Goal: Navigation & Orientation: Find specific page/section

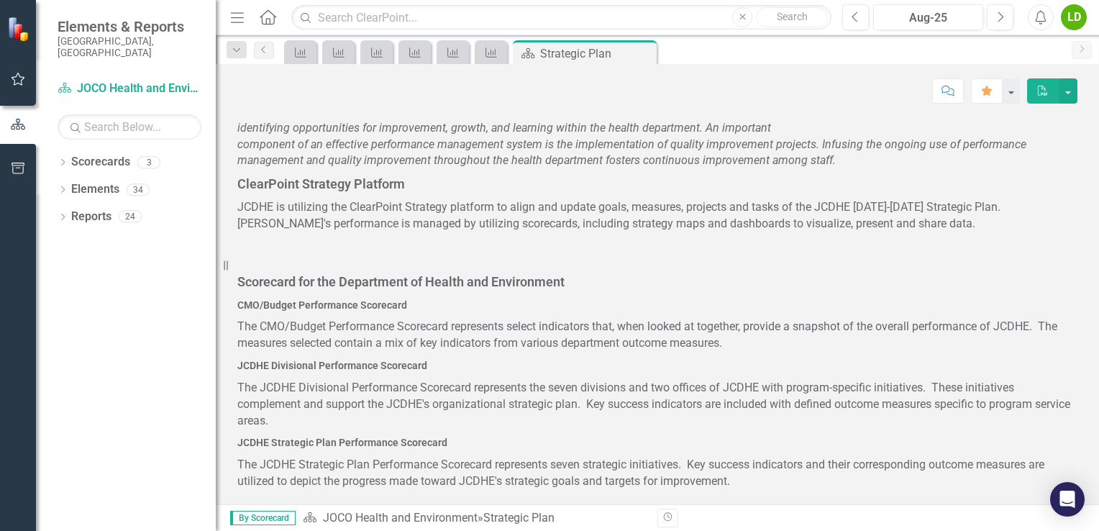
scroll to position [695, 0]
click at [294, 56] on icon "Key Success Indicator" at bounding box center [301, 53] width 14 height 12
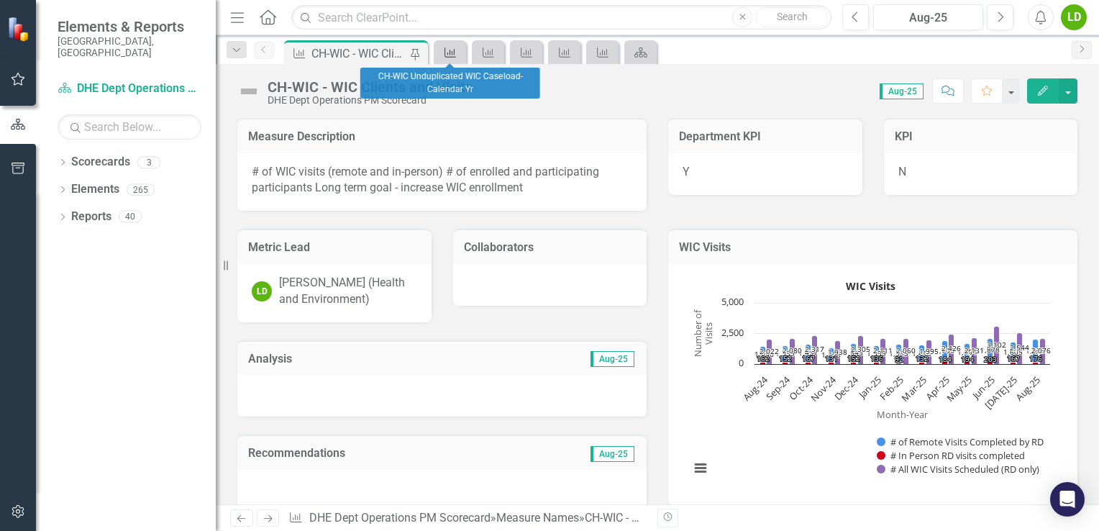
click at [447, 50] on icon "Measure Name" at bounding box center [450, 53] width 14 height 12
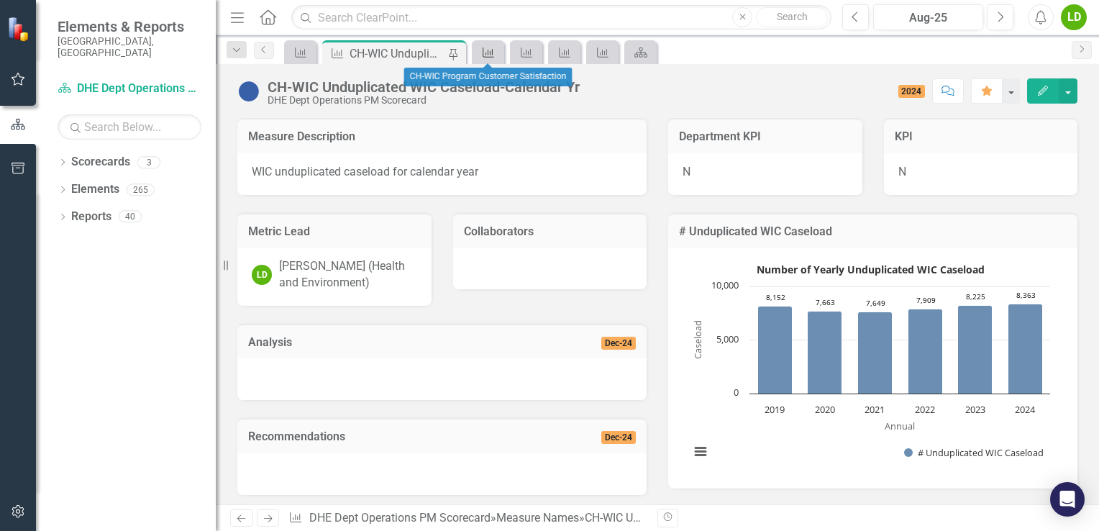
click at [460, 50] on icon "Measure Name" at bounding box center [488, 53] width 14 height 12
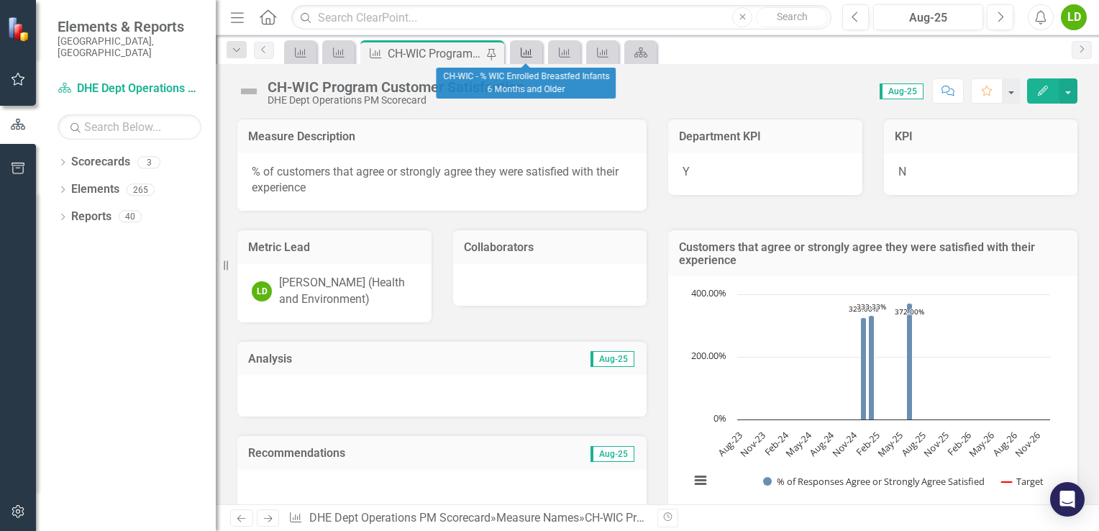
click at [460, 53] on link "Measure Name" at bounding box center [526, 52] width 25 height 18
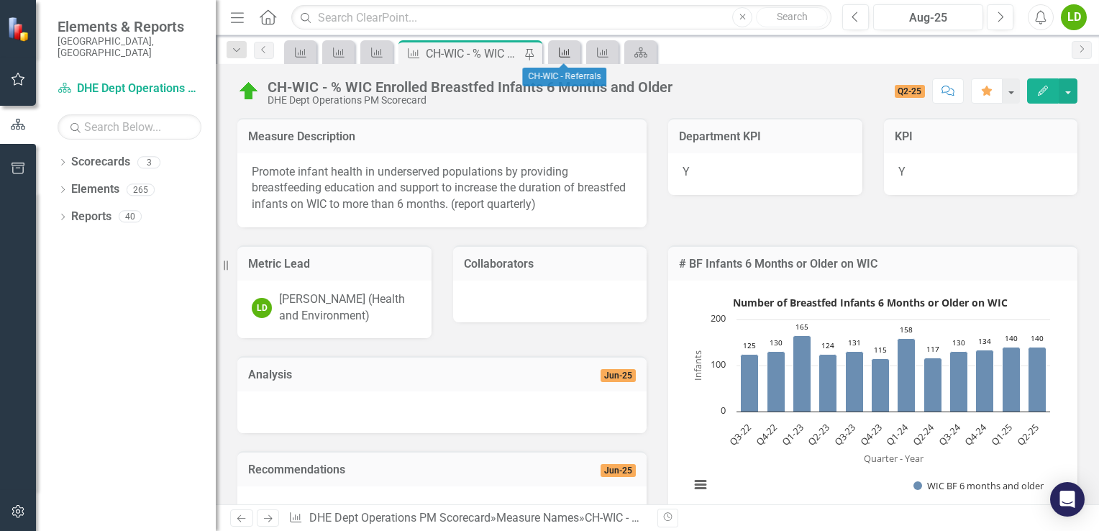
click at [460, 53] on icon "Measure Name" at bounding box center [565, 53] width 14 height 12
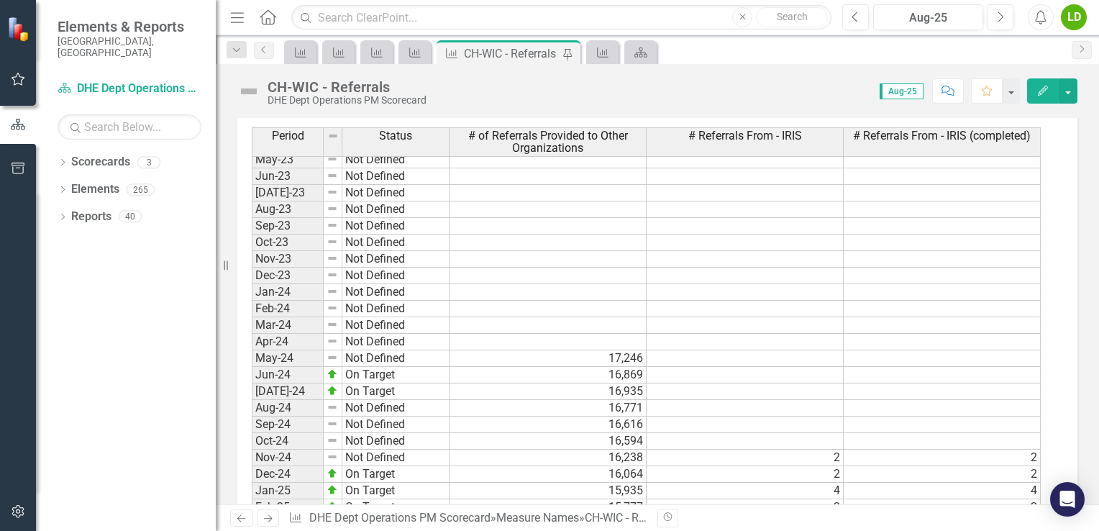
scroll to position [1719, 0]
